Goal: Transaction & Acquisition: Book appointment/travel/reservation

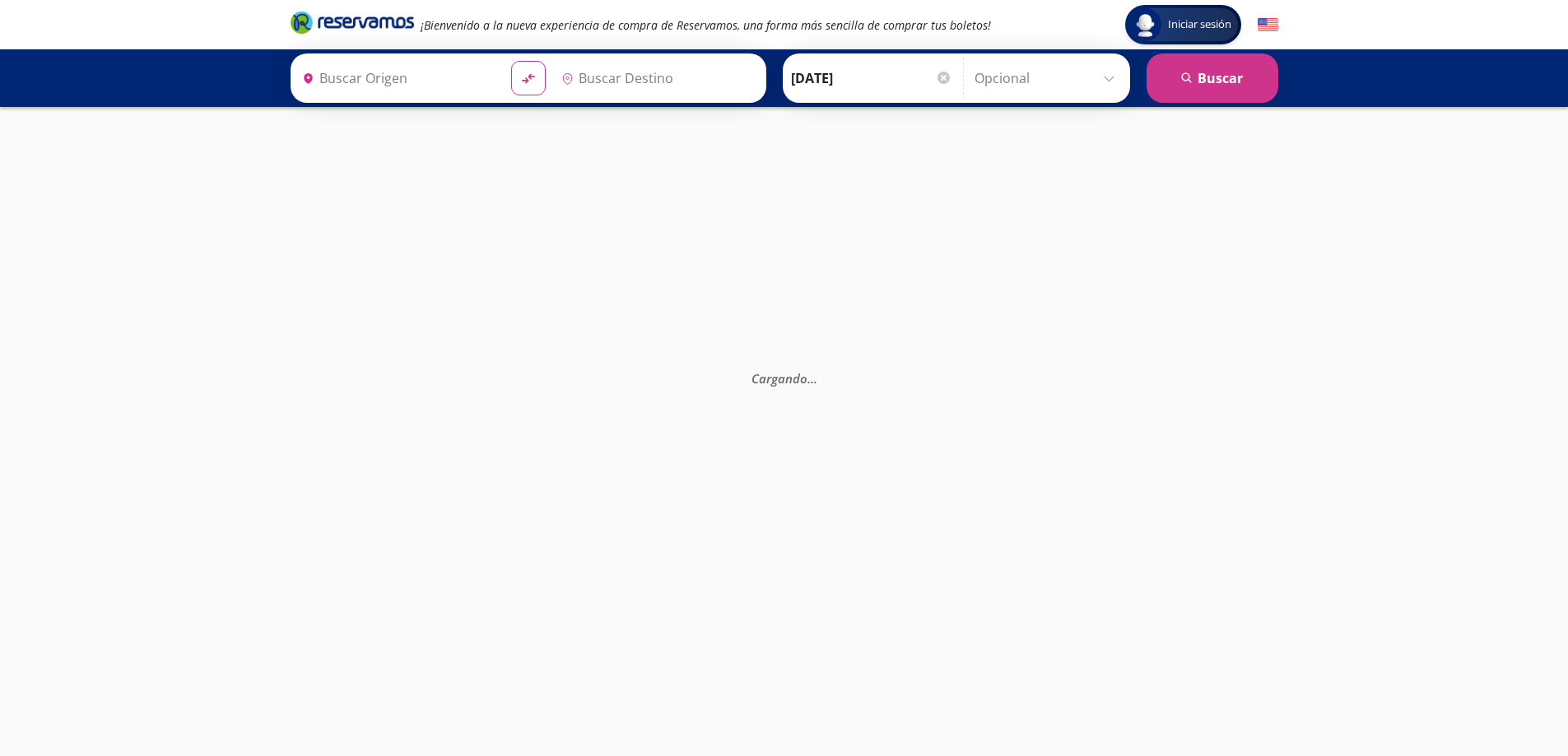
type input "[GEOGRAPHIC_DATA], [GEOGRAPHIC_DATA]"
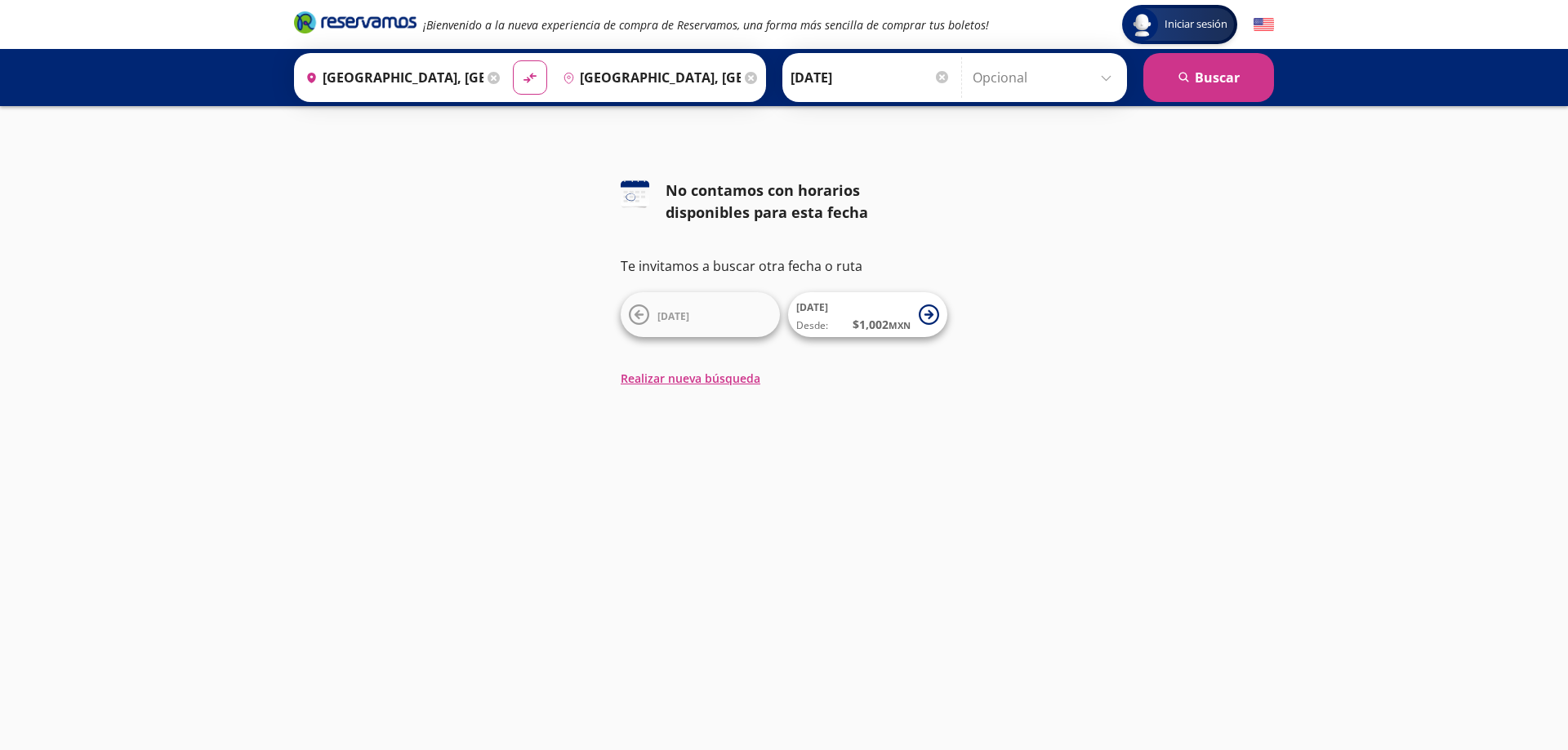
click at [819, 77] on input "[DATE]" at bounding box center [871, 77] width 160 height 41
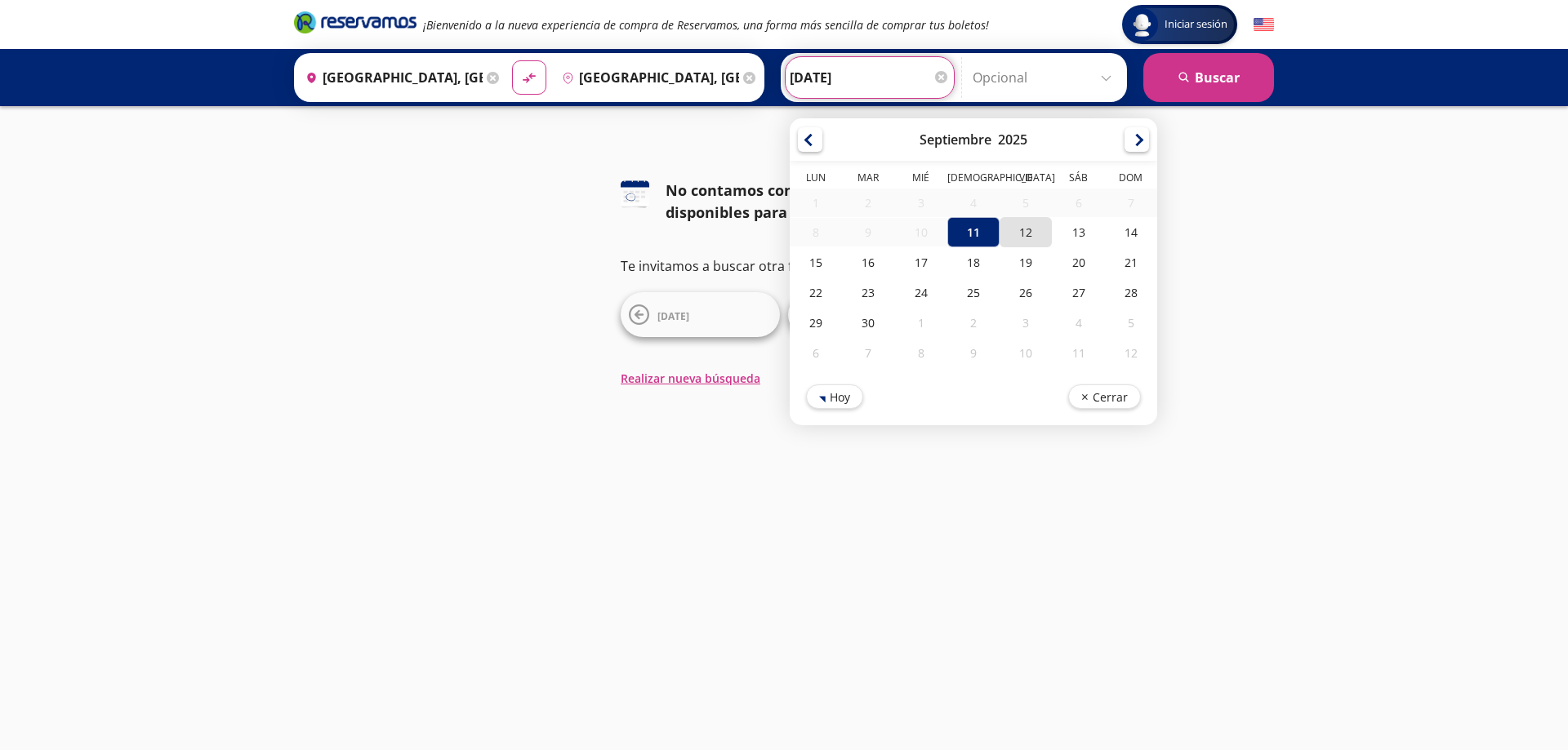
click at [1023, 236] on div "12" at bounding box center [1026, 232] width 52 height 30
type input "[DATE]"
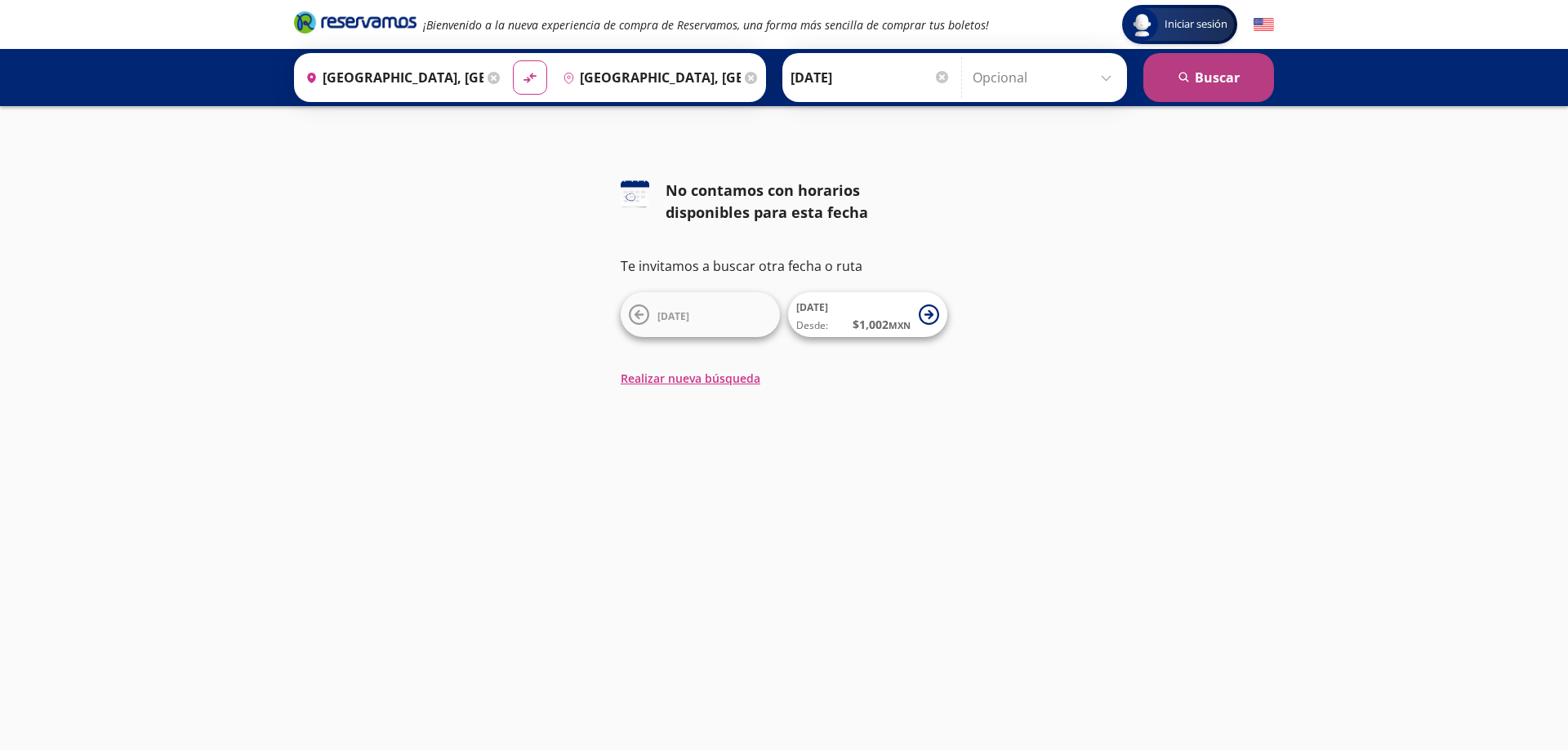
click at [1226, 85] on button "search [GEOGRAPHIC_DATA]" at bounding box center [1209, 77] width 130 height 49
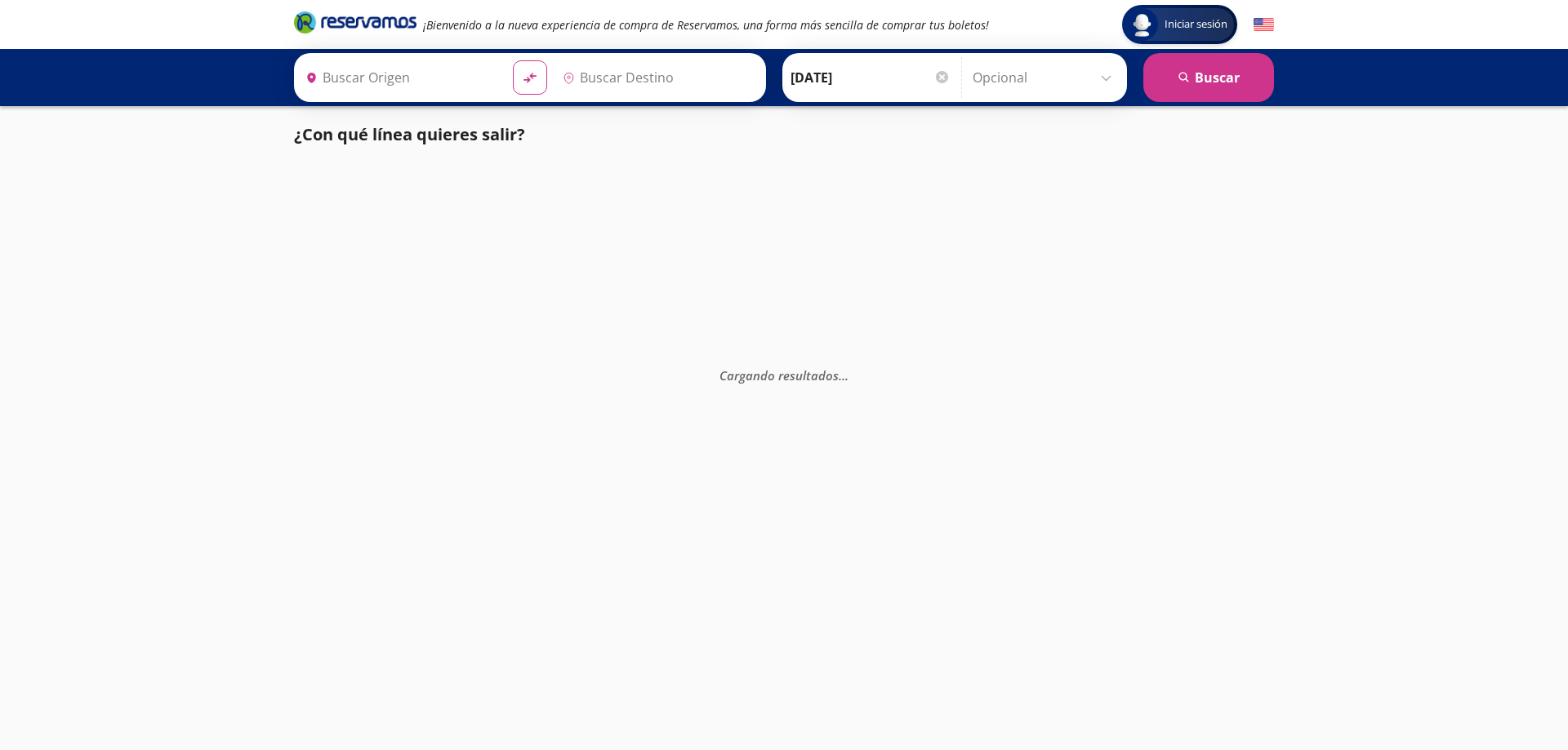
type input "[GEOGRAPHIC_DATA], [GEOGRAPHIC_DATA]"
